Goal: Browse casually

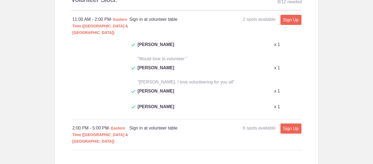
scroll to position [246, 0]
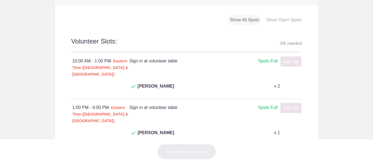
scroll to position [218, 0]
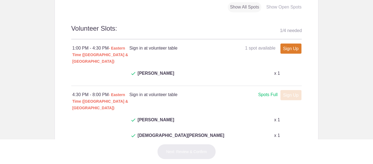
scroll to position [218, 0]
